Goal: Information Seeking & Learning: Find contact information

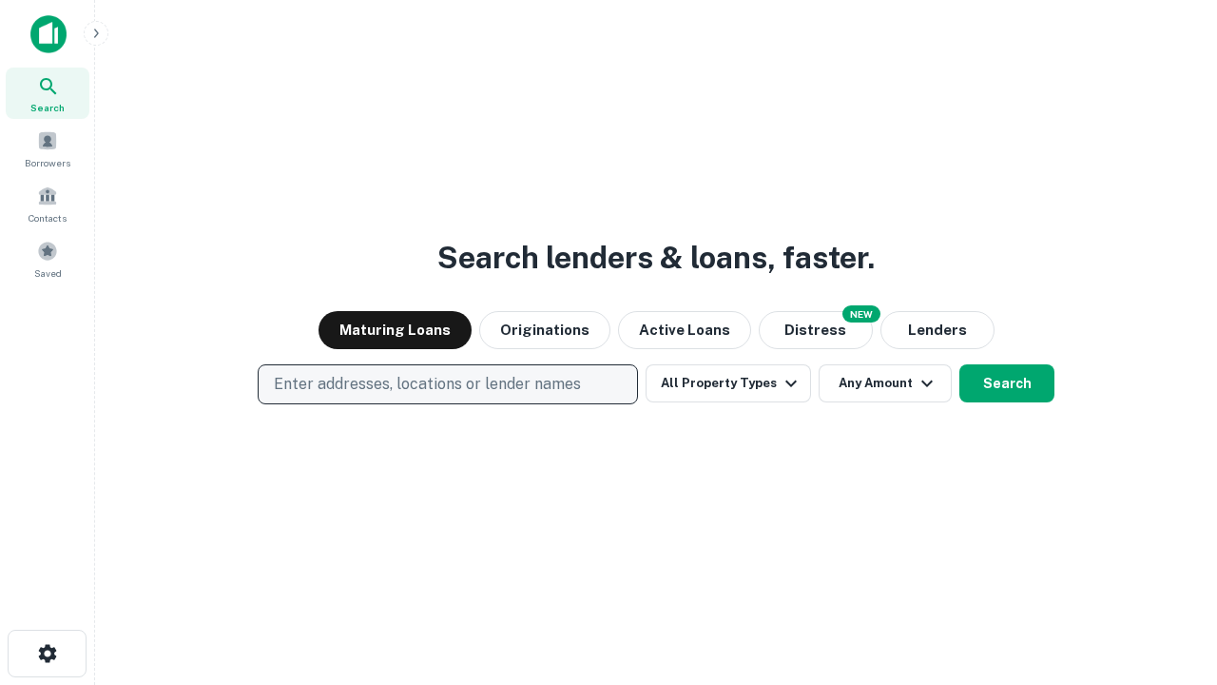
click at [447, 384] on p "Enter addresses, locations or lender names" at bounding box center [427, 384] width 307 height 23
type input "**********"
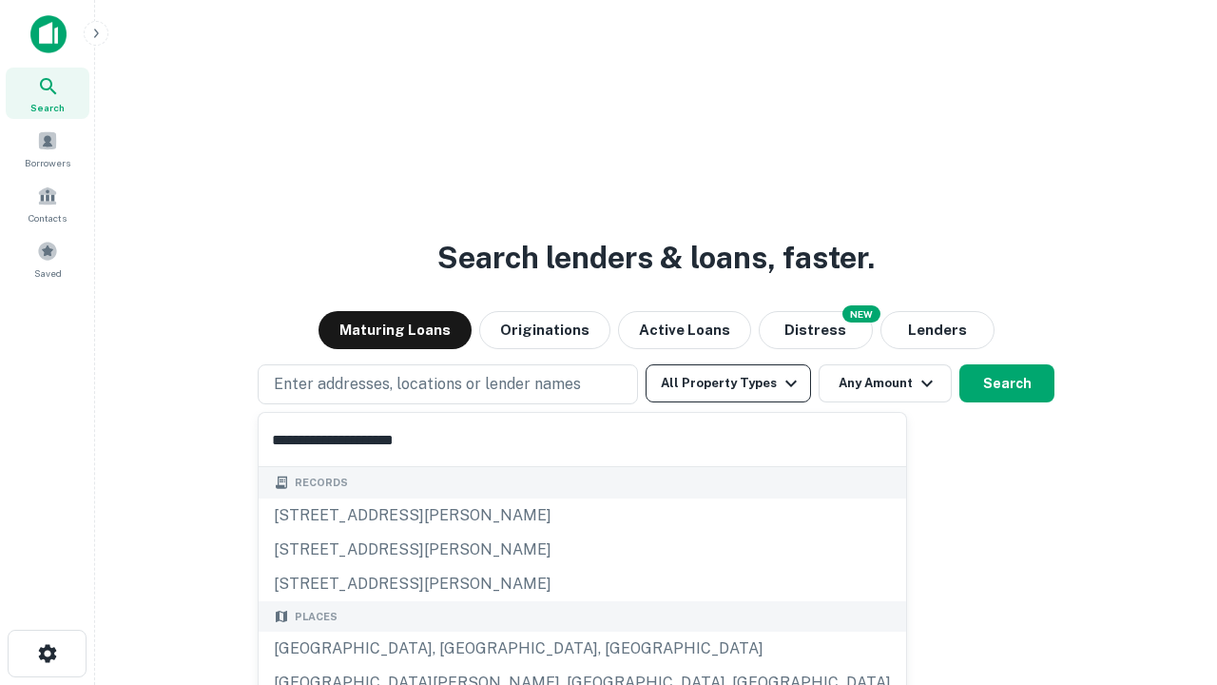
click at [454, 648] on div "Santa Monica, CA, USA" at bounding box center [582, 648] width 647 height 34
click at [728, 383] on button "All Property Types" at bounding box center [728, 383] width 165 height 38
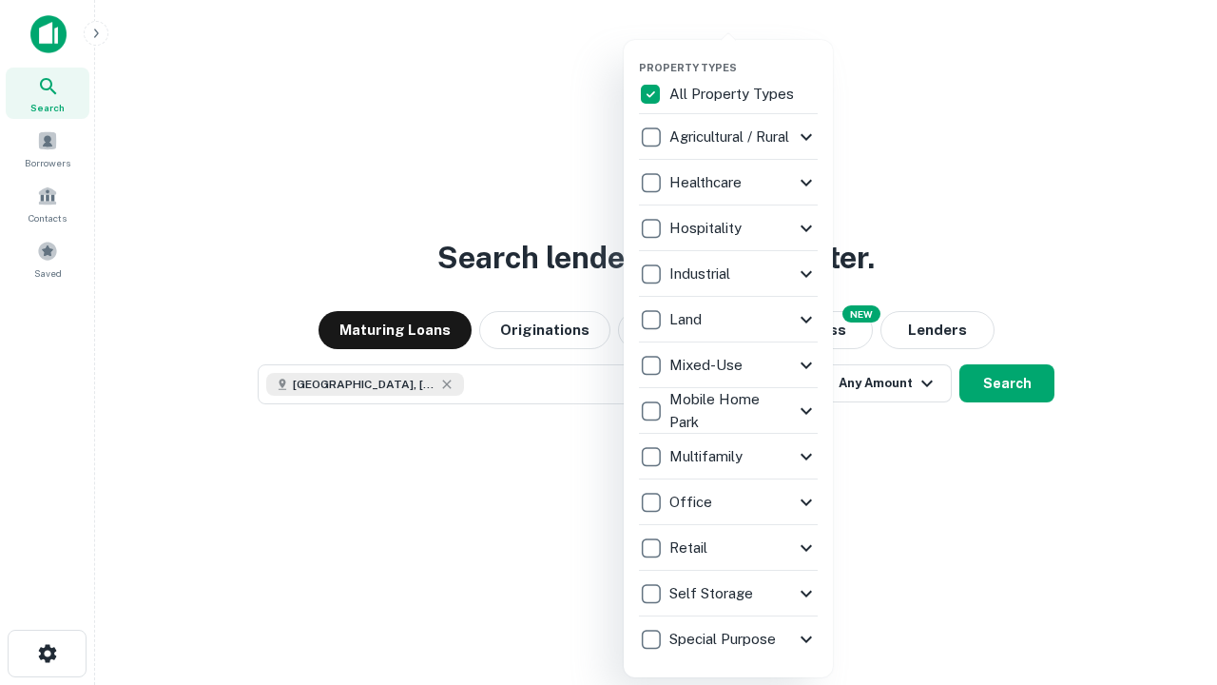
click at [743, 55] on button "button" at bounding box center [743, 55] width 209 height 1
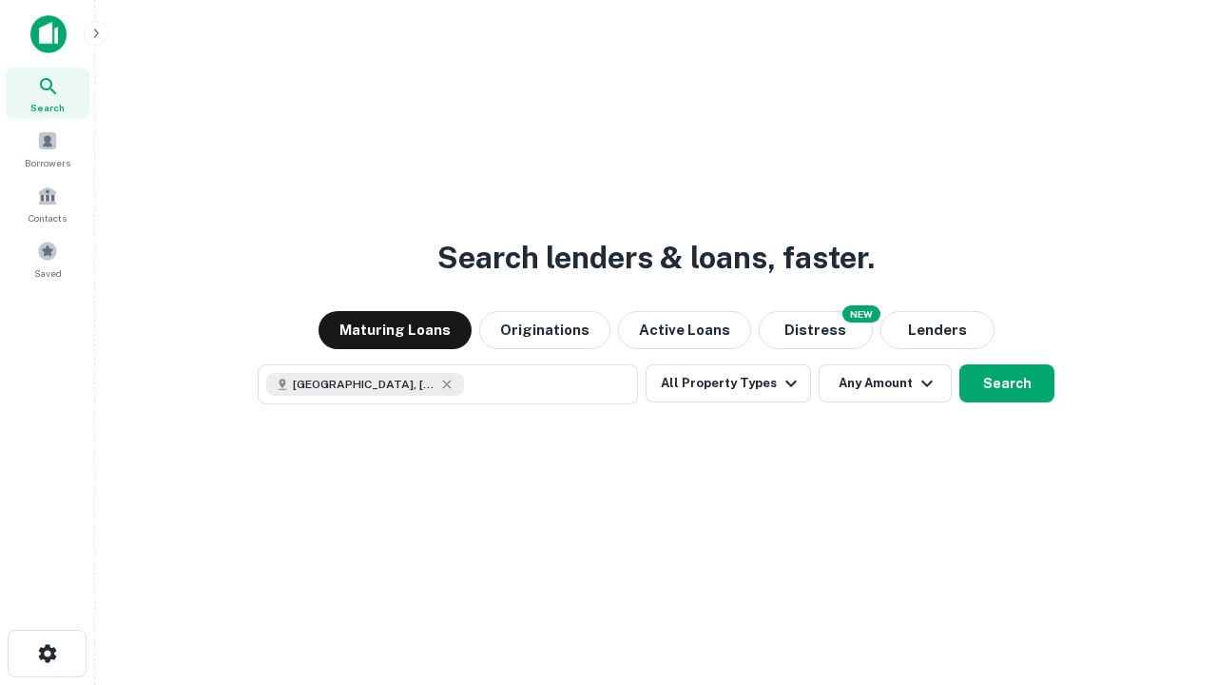
scroll to position [30, 0]
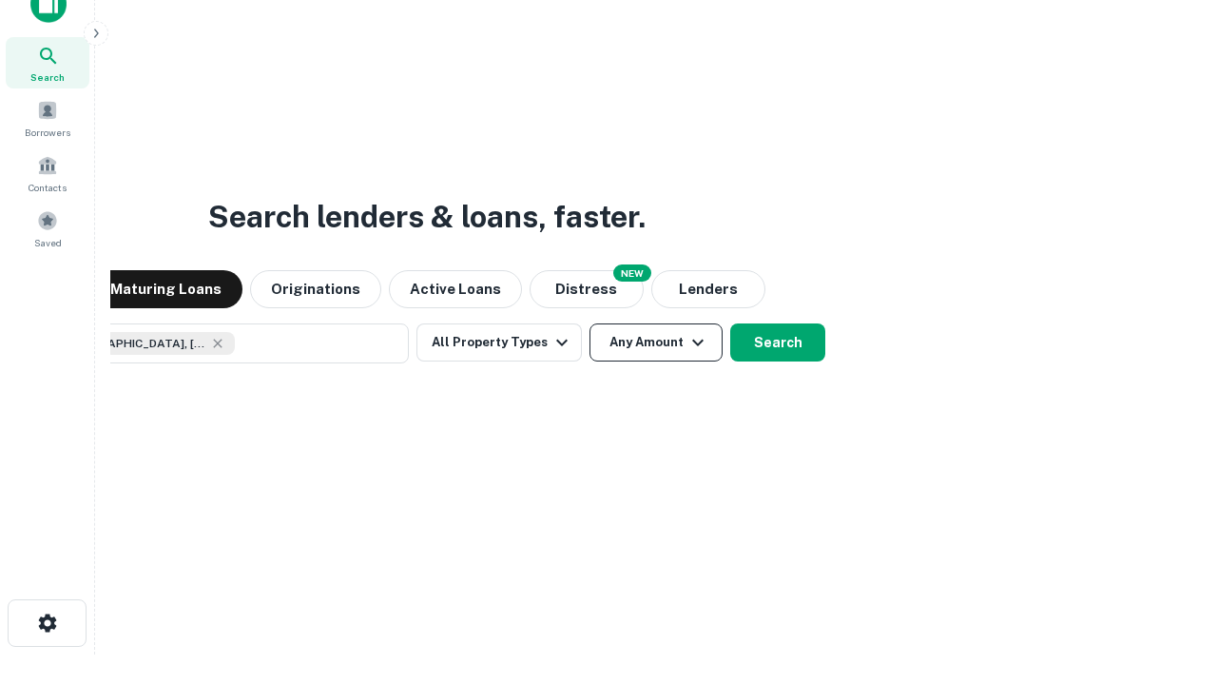
click at [589, 323] on button "Any Amount" at bounding box center [655, 342] width 133 height 38
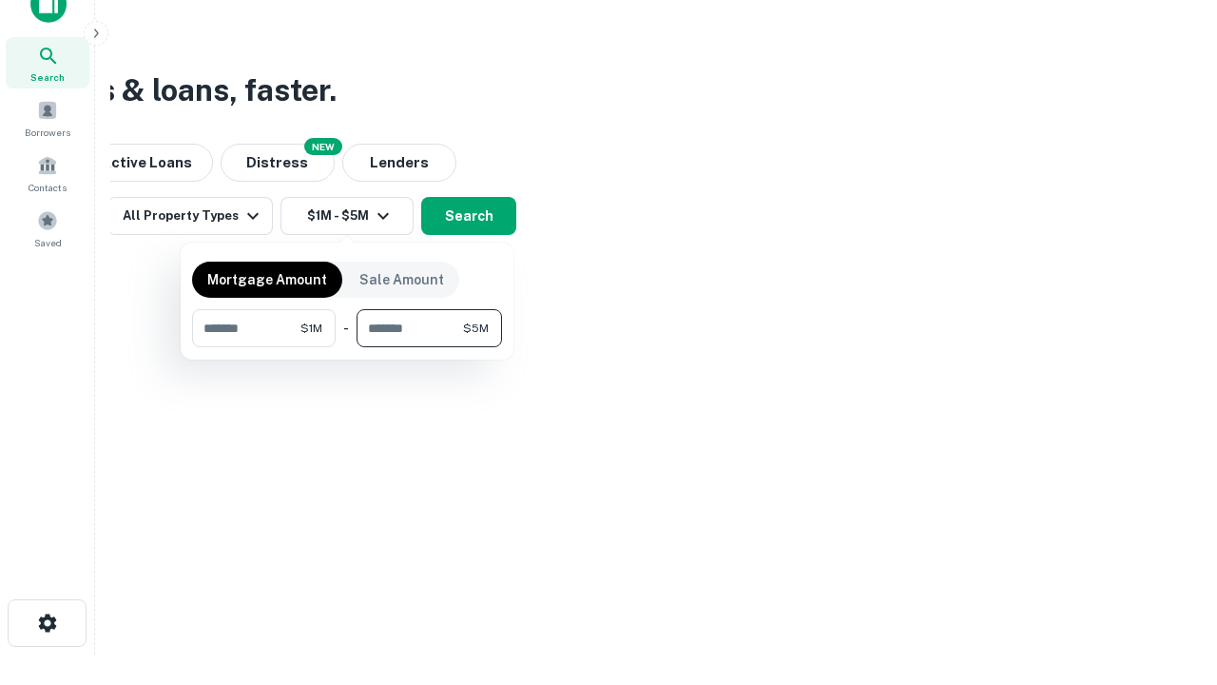
type input "*******"
click at [347, 347] on button "button" at bounding box center [347, 347] width 310 height 1
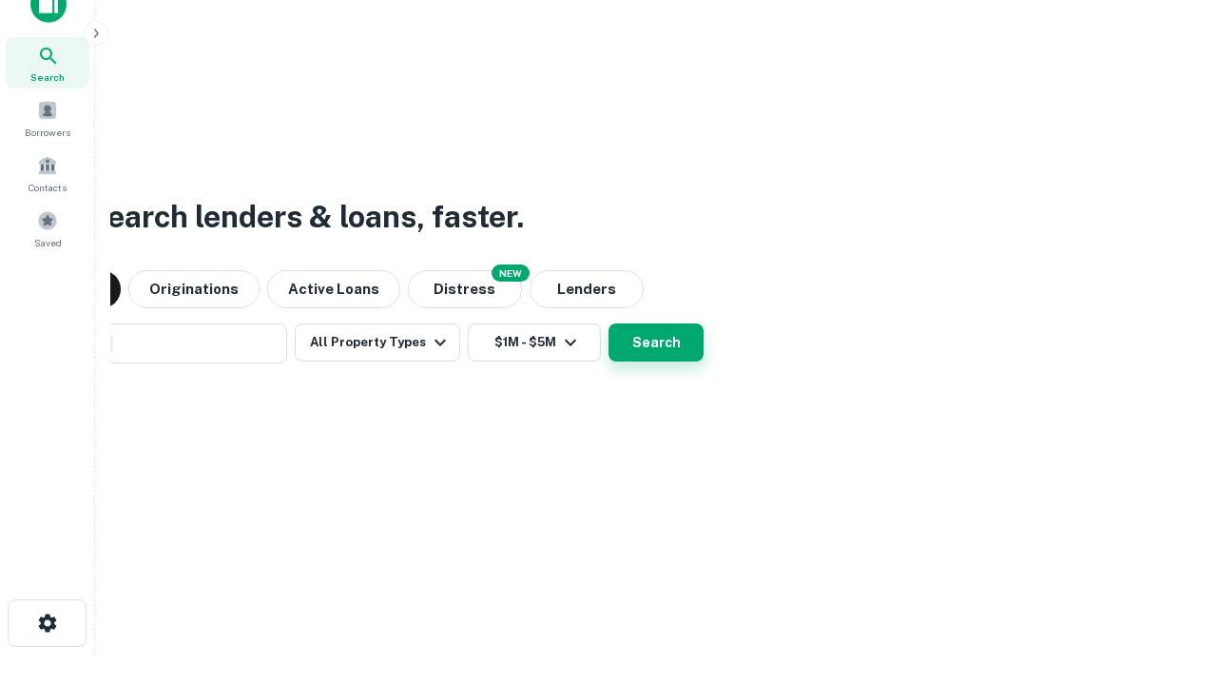
click at [608, 323] on button "Search" at bounding box center [655, 342] width 95 height 38
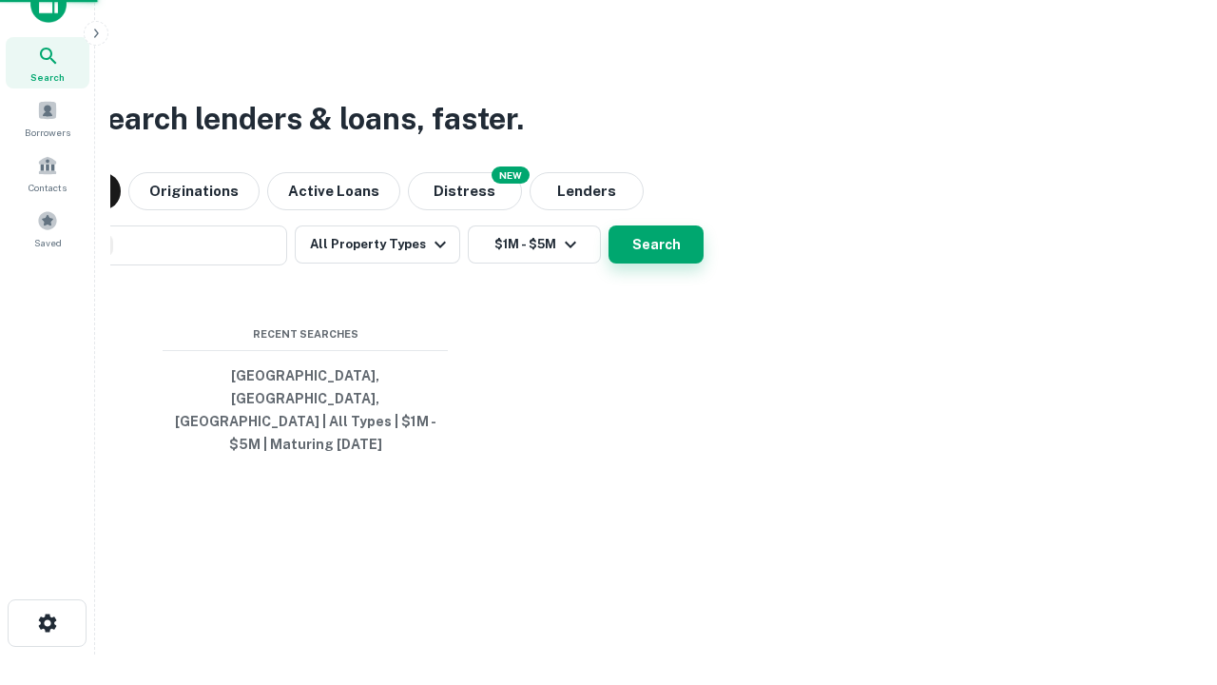
scroll to position [62, 538]
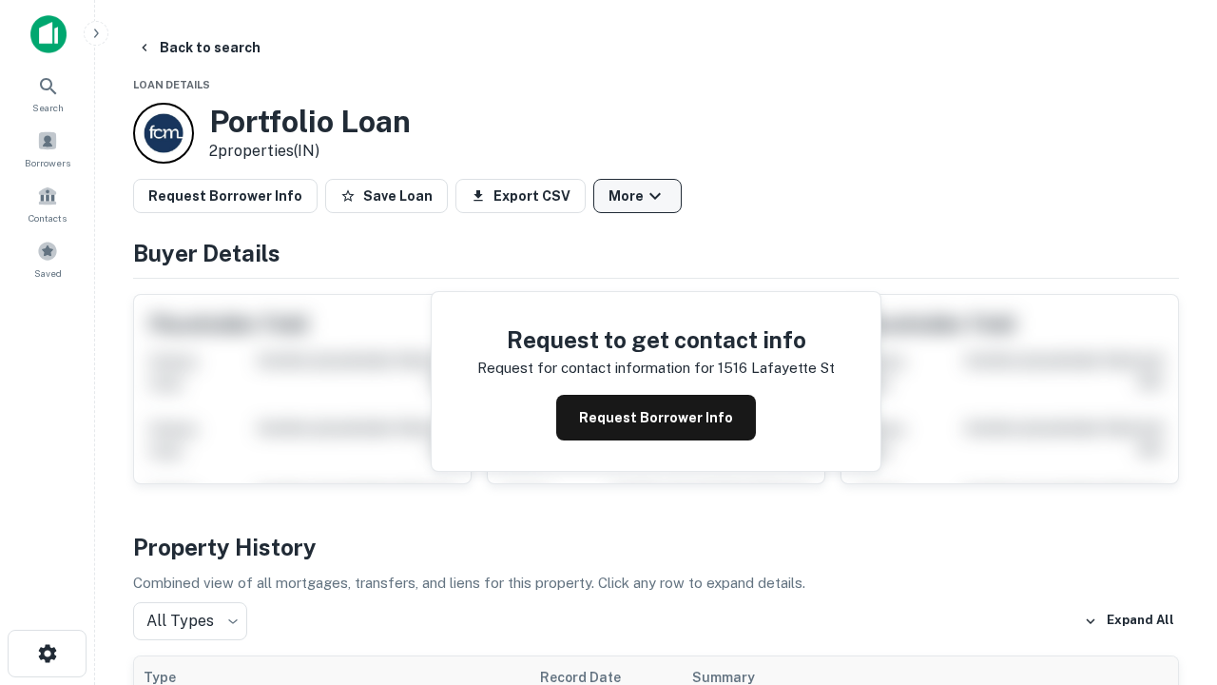
click at [637, 196] on button "More" at bounding box center [637, 196] width 88 height 34
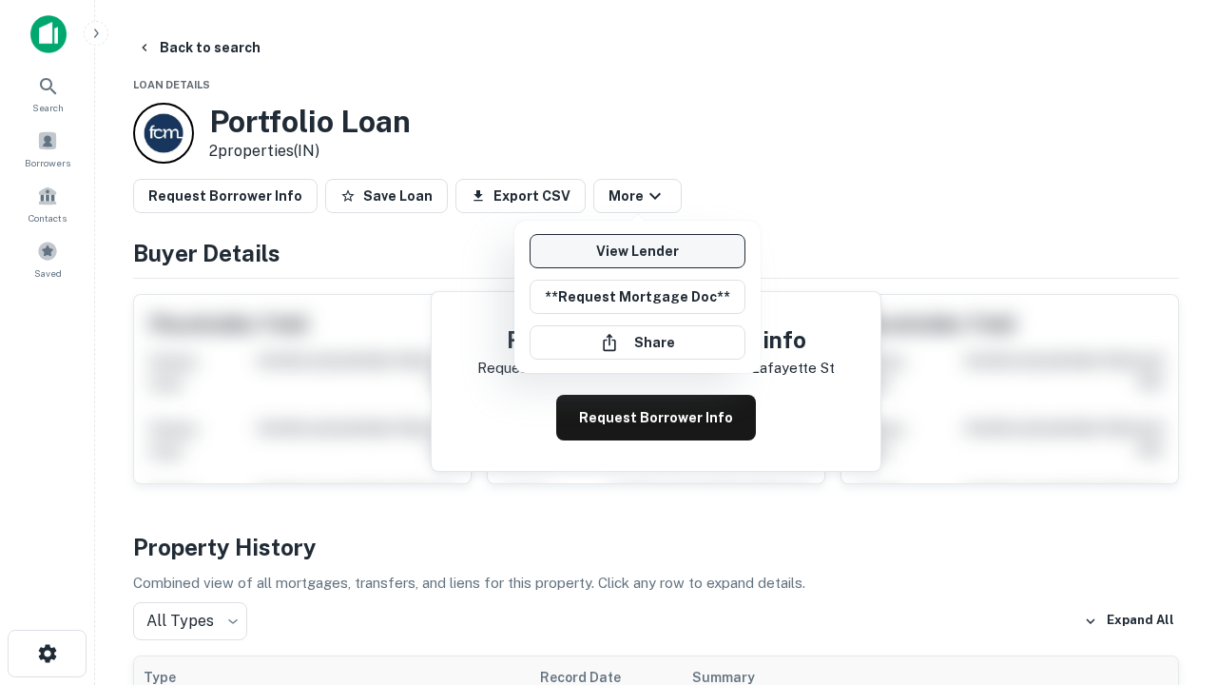
click at [637, 251] on link "View Lender" at bounding box center [638, 251] width 216 height 34
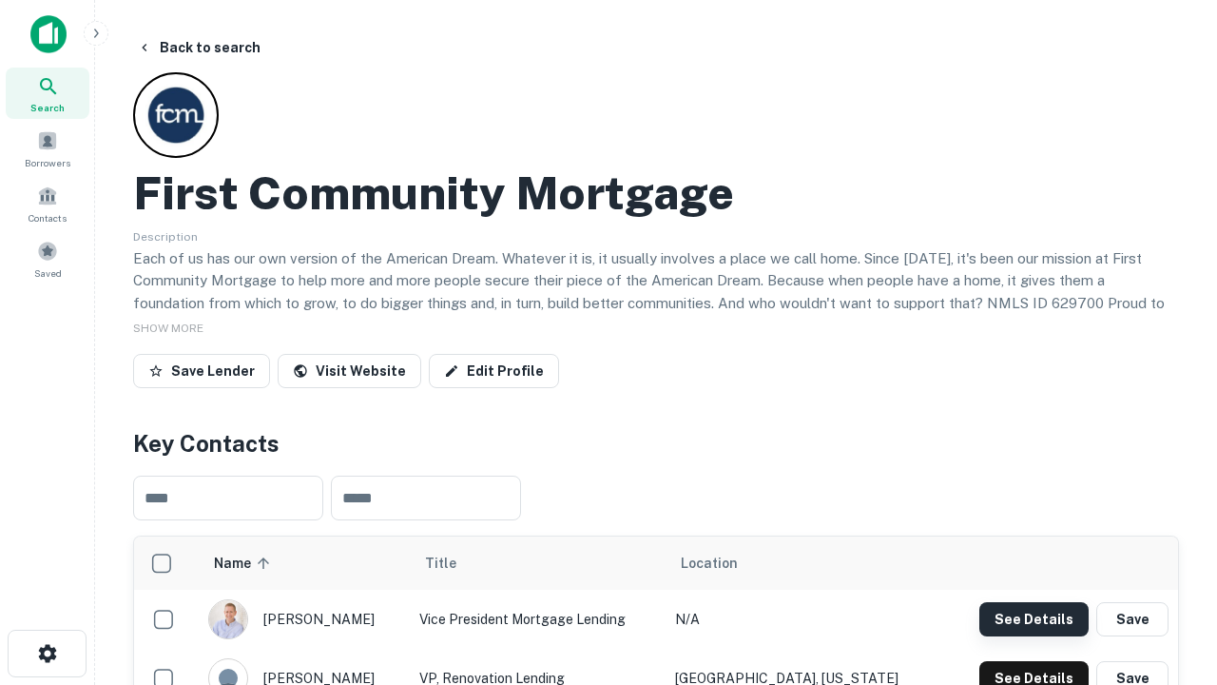
click at [1033, 618] on button "See Details" at bounding box center [1033, 619] width 109 height 34
click at [47, 653] on icon "button" at bounding box center [47, 653] width 23 height 23
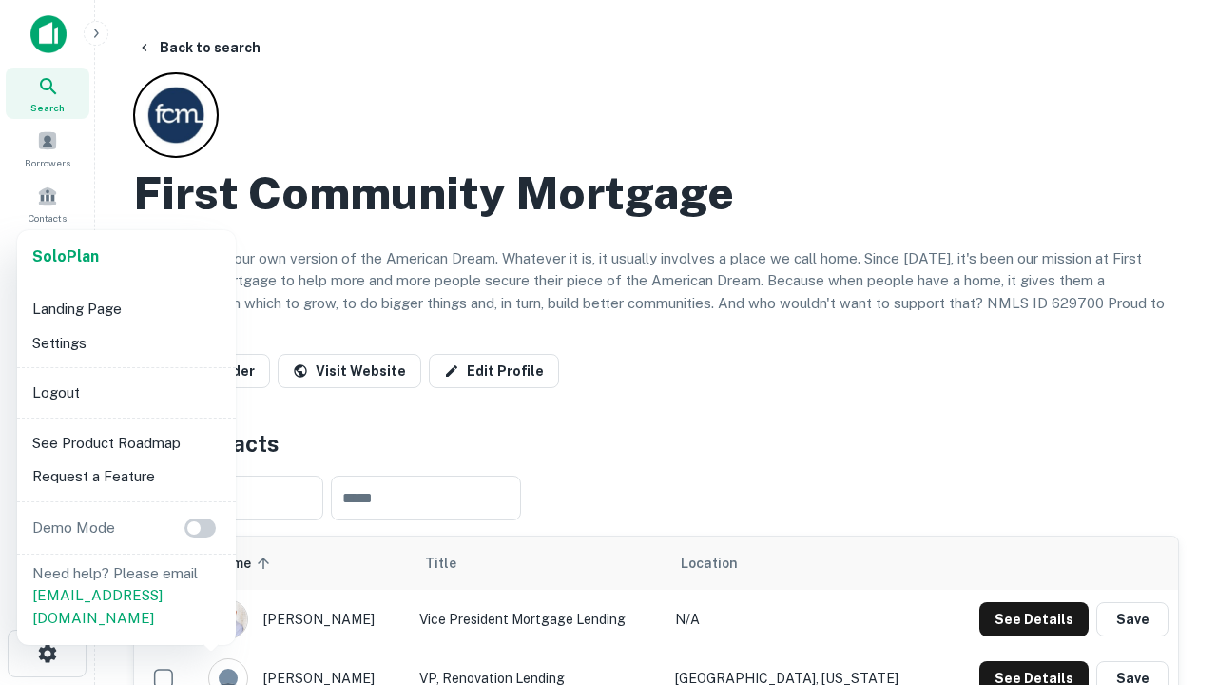
click at [125, 392] on li "Logout" at bounding box center [126, 393] width 203 height 34
